Goal: Task Accomplishment & Management: Manage account settings

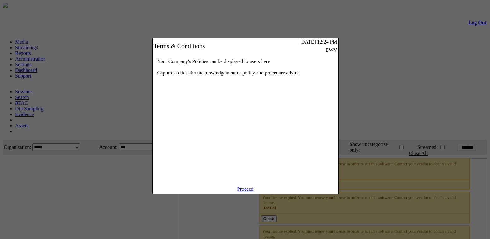
drag, startPoint x: 249, startPoint y: 195, endPoint x: 233, endPoint y: 202, distance: 17.5
click at [249, 192] on link "Proceed" at bounding box center [245, 188] width 16 height 5
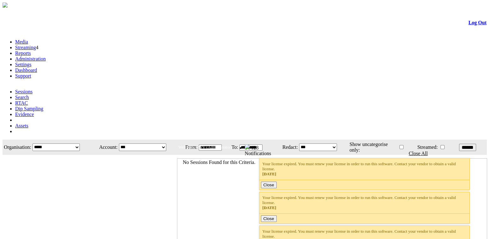
click at [46, 56] on link "Administration" at bounding box center [30, 58] width 31 height 5
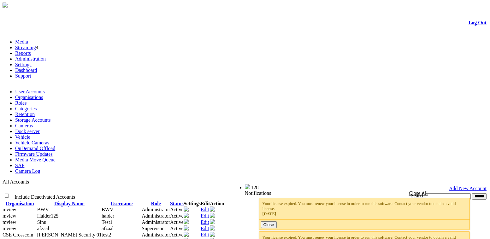
click at [53, 151] on link "Firmware Updates" at bounding box center [34, 153] width 38 height 5
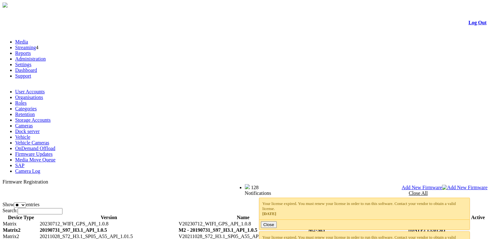
click at [442, 185] on span "Add New Firmware" at bounding box center [421, 187] width 40 height 5
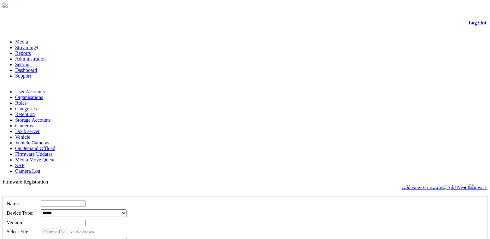
select select "*"
click at [52, 209] on select "**********" at bounding box center [84, 213] width 86 height 8
drag, startPoint x: 287, startPoint y: 85, endPoint x: 284, endPoint y: 89, distance: 5.2
click at [287, 199] on td at bounding box center [257, 203] width 434 height 9
click at [335, 228] on td at bounding box center [257, 232] width 434 height 9
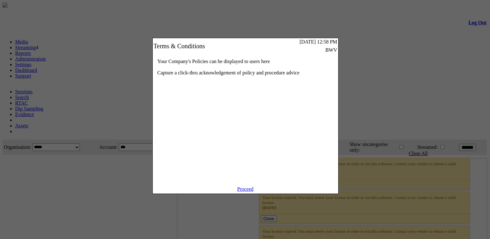
click at [238, 192] on link "Proceed" at bounding box center [245, 188] width 16 height 5
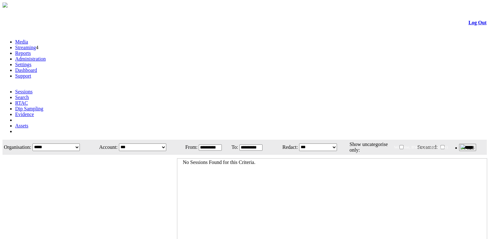
click at [46, 56] on link "Administration" at bounding box center [30, 58] width 31 height 5
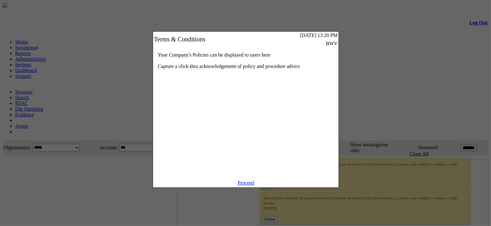
click at [243, 185] on link "Proceed" at bounding box center [245, 182] width 16 height 5
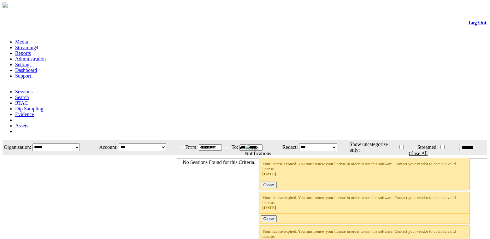
click at [46, 56] on link "Administration" at bounding box center [30, 58] width 31 height 5
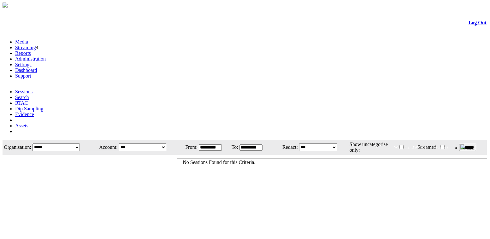
click at [37, 67] on link "Dashboard" at bounding box center [26, 69] width 22 height 5
click at [46, 56] on link "Administration" at bounding box center [30, 58] width 31 height 5
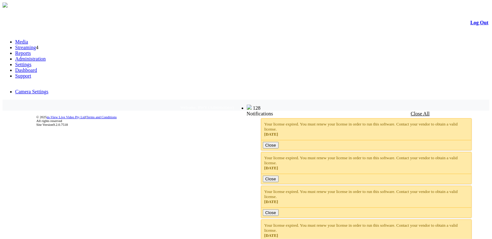
click at [46, 56] on link "Administration" at bounding box center [30, 58] width 31 height 5
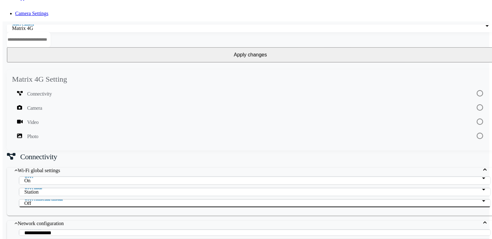
scroll to position [99, 0]
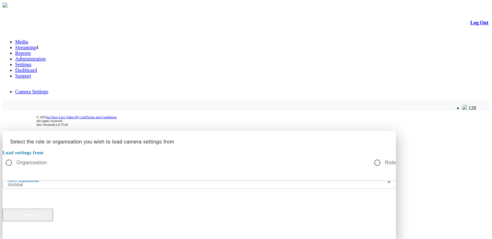
click at [53, 209] on button "Continue" at bounding box center [28, 215] width 50 height 13
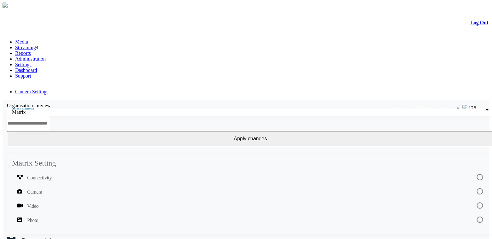
click at [46, 56] on link "Administration" at bounding box center [30, 58] width 31 height 5
